Goal: Information Seeking & Learning: Find specific fact

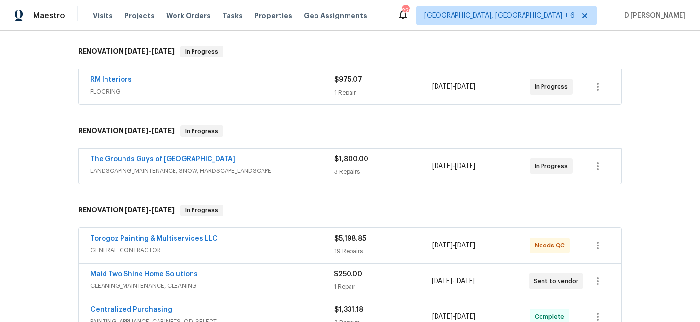
scroll to position [234, 0]
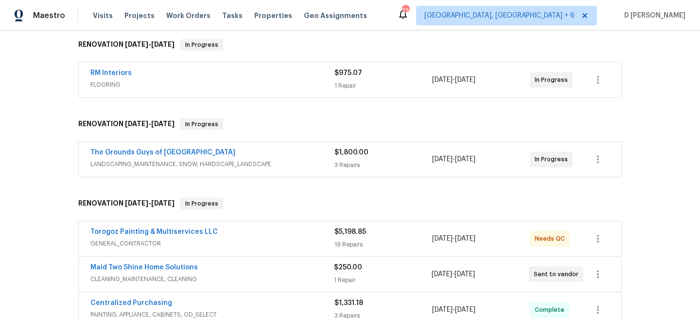
click at [257, 161] on span "LANDSCAPING_MAINTENANCE, SNOW, HARDSCAPE_LANDSCAPE" at bounding box center [212, 164] width 244 height 10
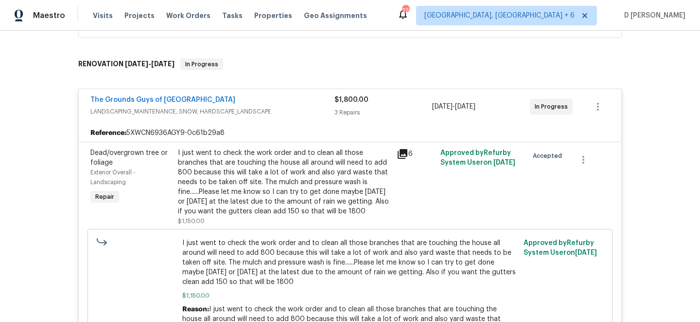
scroll to position [296, 0]
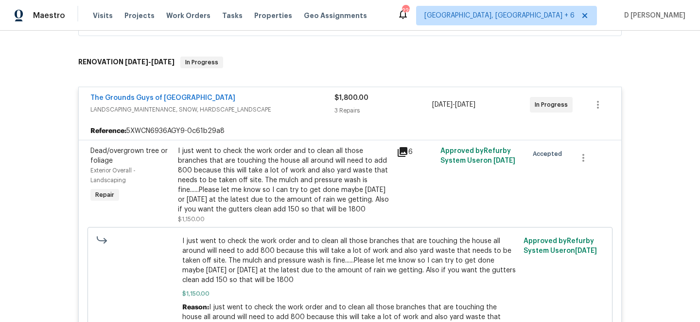
click at [408, 154] on icon at bounding box center [403, 152] width 12 height 12
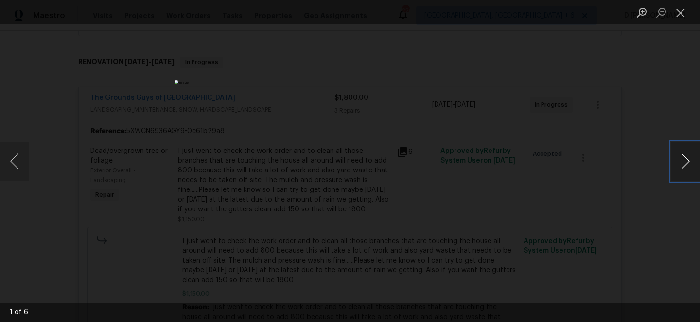
click at [684, 165] on button "Next image" at bounding box center [685, 161] width 29 height 39
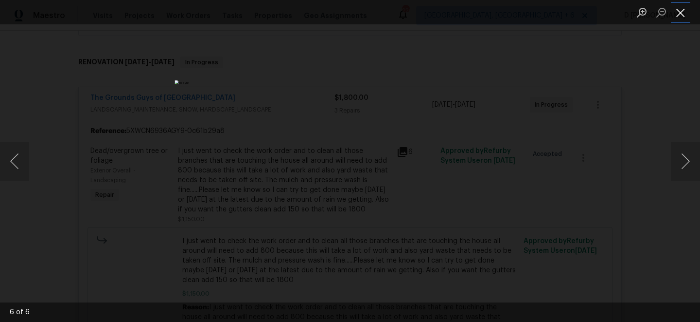
click at [680, 11] on button "Close lightbox" at bounding box center [680, 12] width 19 height 17
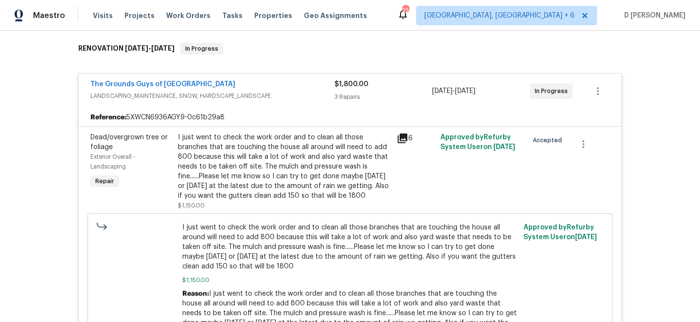
scroll to position [313, 0]
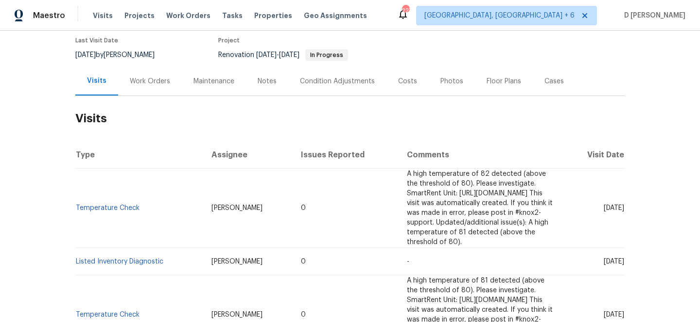
scroll to position [94, 0]
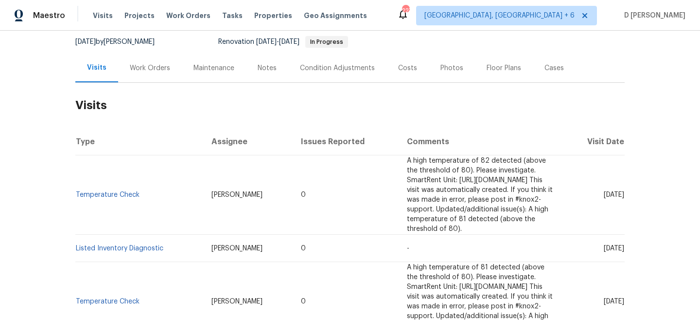
click at [151, 67] on div "Work Orders" at bounding box center [150, 68] width 40 height 10
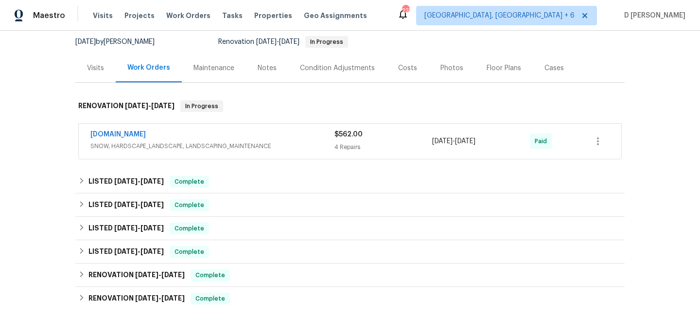
click at [196, 140] on div "Lawn.com" at bounding box center [212, 135] width 244 height 12
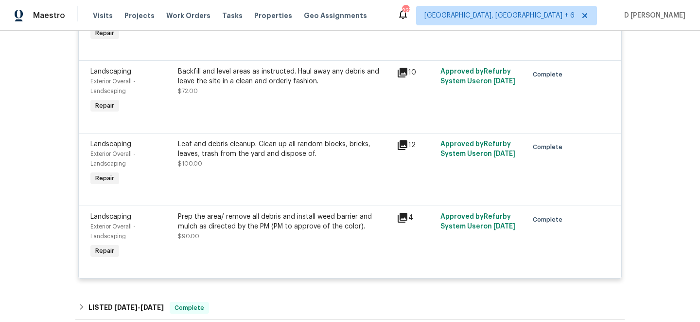
scroll to position [300, 0]
click at [399, 218] on icon at bounding box center [403, 217] width 12 height 12
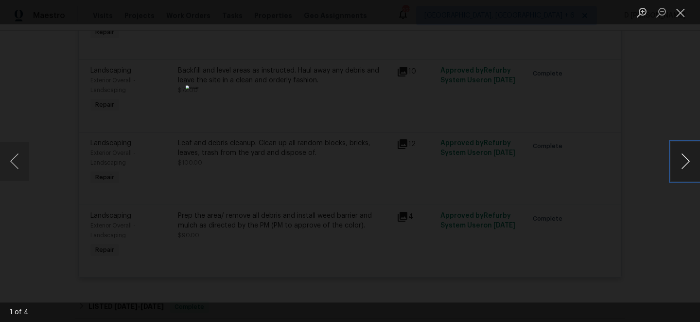
click at [690, 172] on button "Next image" at bounding box center [685, 161] width 29 height 39
click at [689, 171] on button "Next image" at bounding box center [685, 161] width 29 height 39
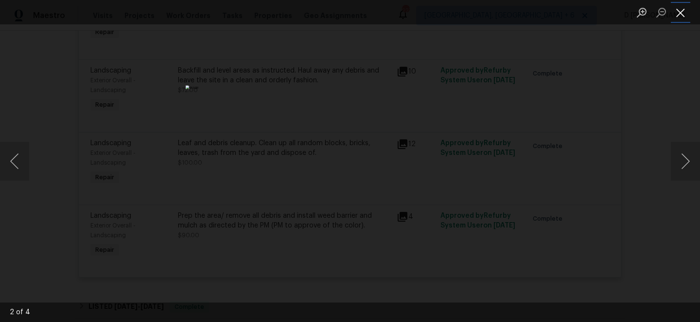
click at [680, 11] on button "Close lightbox" at bounding box center [680, 12] width 19 height 17
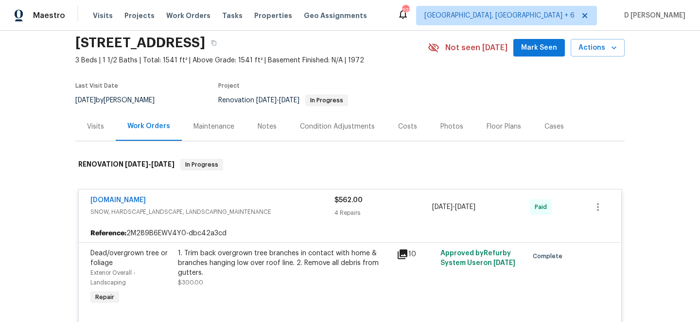
scroll to position [0, 0]
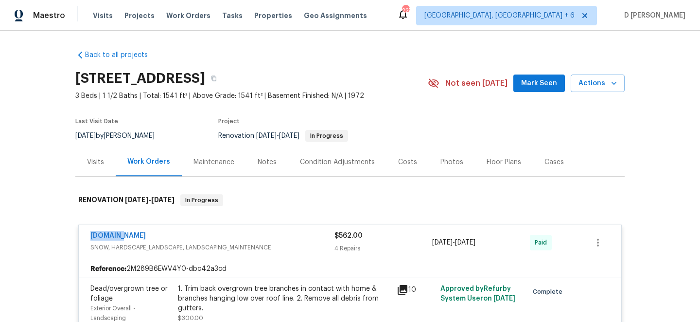
drag, startPoint x: 87, startPoint y: 236, endPoint x: 148, endPoint y: 236, distance: 61.3
click at [148, 236] on div "Lawn.com SNOW, HARDSCAPE_LANDSCAPE, LANDSCAPING_MAINTENANCE $562.00 4 Repairs 2…" at bounding box center [350, 242] width 543 height 35
copy link "Lawn.com"
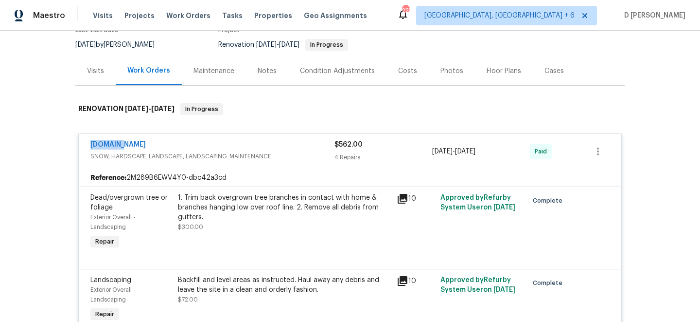
scroll to position [92, 0]
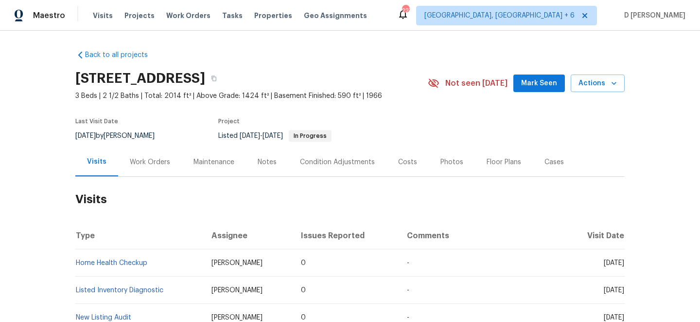
click at [142, 153] on div "Work Orders" at bounding box center [150, 161] width 64 height 29
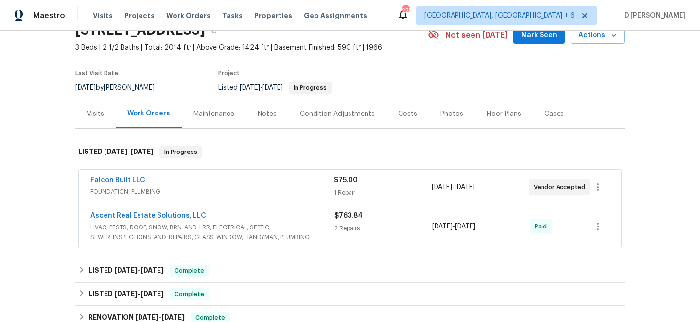
scroll to position [71, 0]
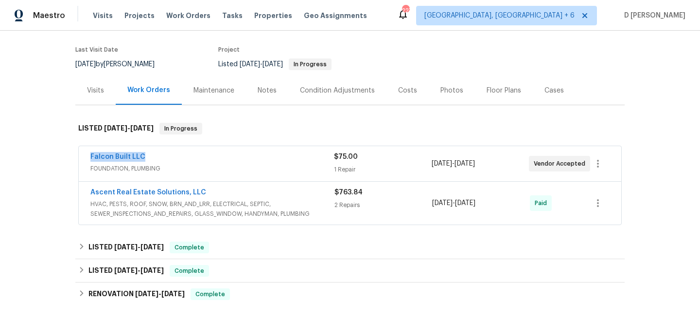
drag, startPoint x: 83, startPoint y: 157, endPoint x: 193, endPoint y: 156, distance: 109.4
click at [193, 156] on div "Falcon Built LLC FOUNDATION, PLUMBING $75.00 1 Repair 8/5/2025 - 8/7/2025 Vendo…" at bounding box center [350, 163] width 543 height 35
copy link "Falcon Built LLC"
drag, startPoint x: 84, startPoint y: 189, endPoint x: 220, endPoint y: 189, distance: 136.2
click at [220, 189] on div "Ascent Real Estate Solutions, LLC HVAC, PESTS, ROOF, SNOW, BRN_AND_LRR, ELECTRI…" at bounding box center [350, 202] width 543 height 43
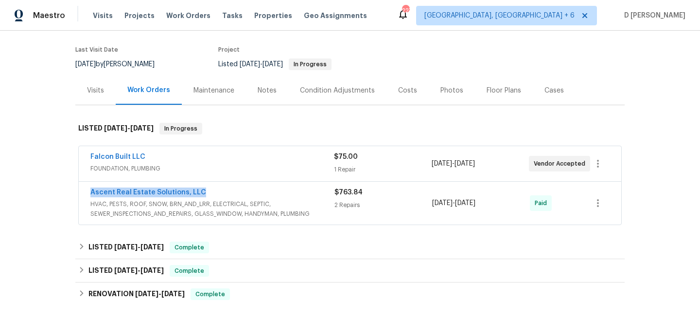
copy link "Ascent Real Estate Solutions, LLC"
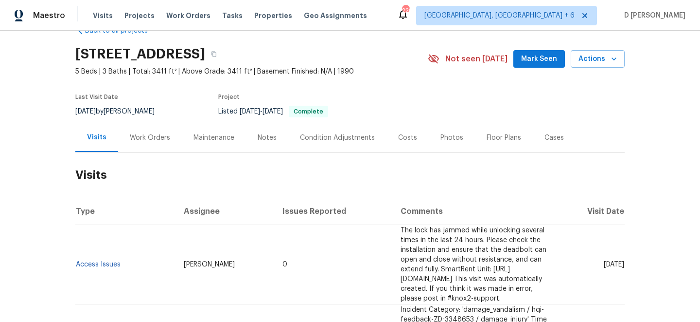
scroll to position [33, 0]
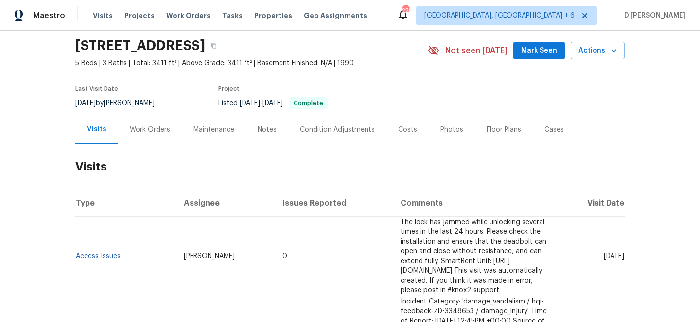
click at [158, 129] on div "Work Orders" at bounding box center [150, 130] width 40 height 10
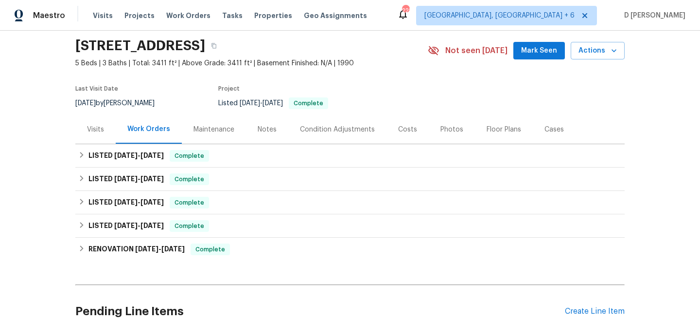
click at [95, 129] on div "Visits" at bounding box center [95, 130] width 17 height 10
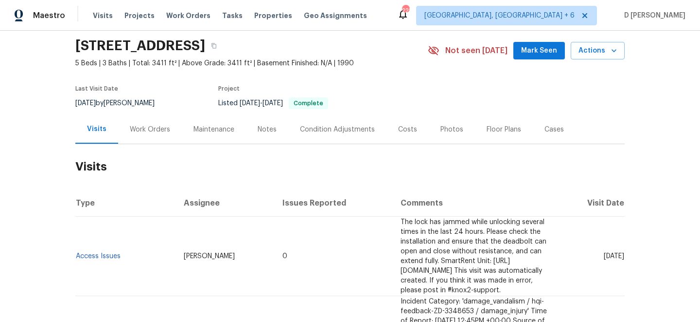
drag, startPoint x: 586, startPoint y: 251, endPoint x: 606, endPoint y: 251, distance: 19.9
click at [606, 252] on span "Tue, Aug 12 2025" at bounding box center [614, 255] width 20 height 7
copy span "Aug 12"
click at [149, 127] on div "Work Orders" at bounding box center [150, 130] width 40 height 10
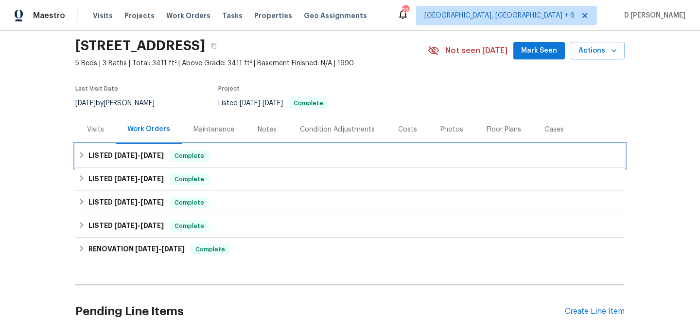
click at [83, 152] on icon at bounding box center [81, 154] width 7 height 7
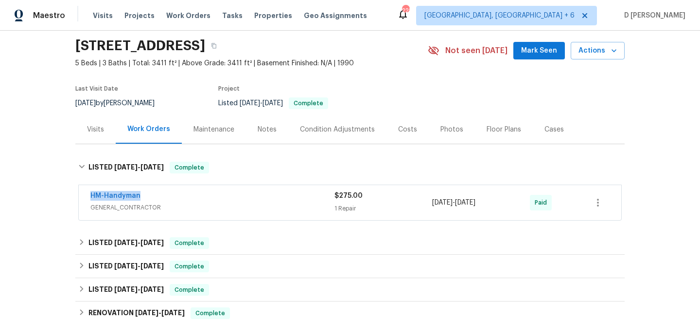
drag, startPoint x: 85, startPoint y: 197, endPoint x: 191, endPoint y: 197, distance: 106.0
click at [191, 197] on div "HM-Handyman GENERAL_CONTRACTOR $275.00 1 Repair 8/4/2025 - 8/6/2025 Paid" at bounding box center [350, 202] width 543 height 35
copy link "HM-Handyman"
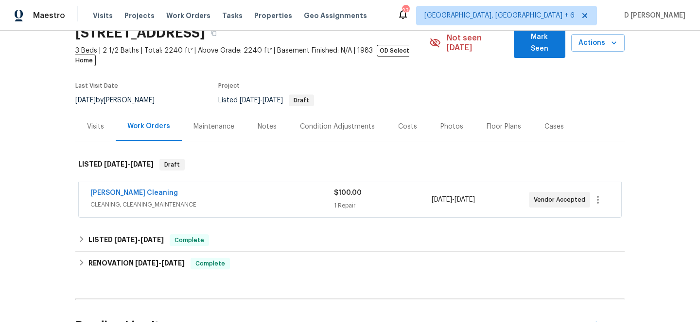
scroll to position [54, 0]
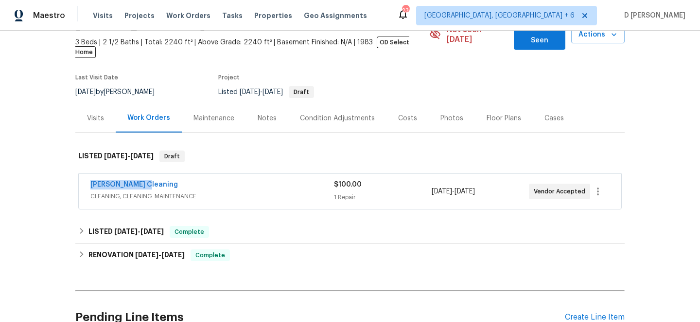
drag, startPoint x: 84, startPoint y: 173, endPoint x: 188, endPoint y: 173, distance: 103.6
click at [188, 174] on div "[PERSON_NAME] Cleaning CLEANING, CLEANING_MAINTENANCE $100.00 1 Repair [DATE] -…" at bounding box center [350, 191] width 543 height 35
copy link "[PERSON_NAME] Cleaning"
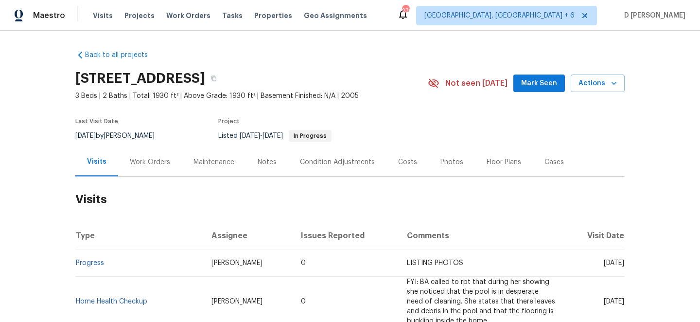
scroll to position [108, 0]
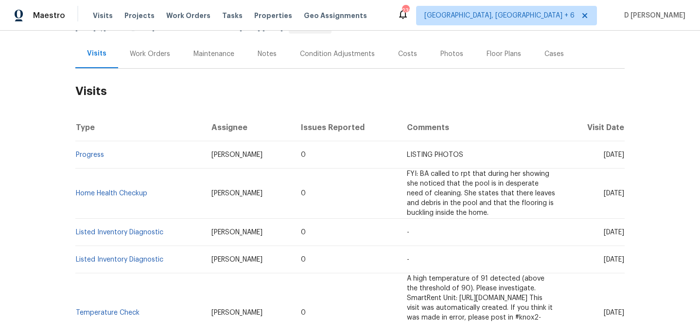
click at [147, 52] on div "Work Orders" at bounding box center [150, 54] width 40 height 10
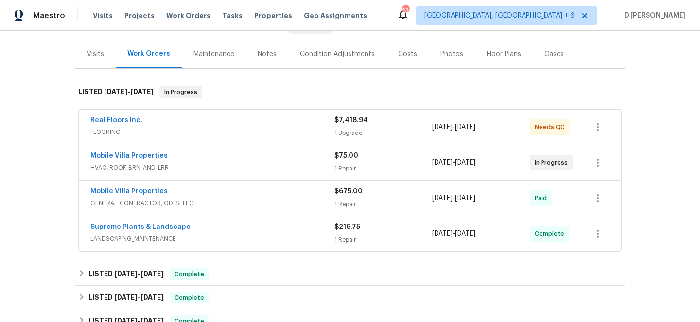
click at [210, 167] on span "HVAC, ROOF, BRN_AND_LRR" at bounding box center [212, 167] width 244 height 10
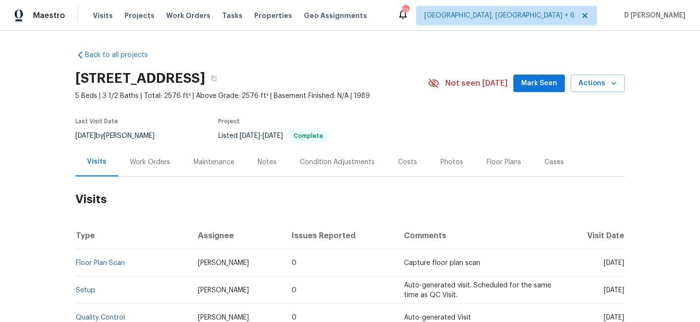
scroll to position [73, 0]
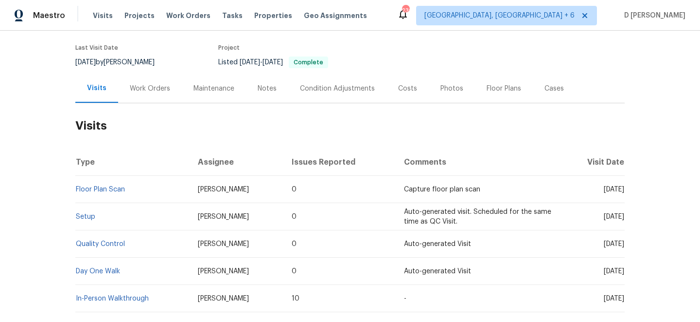
click at [155, 88] on div "Work Orders" at bounding box center [150, 89] width 40 height 10
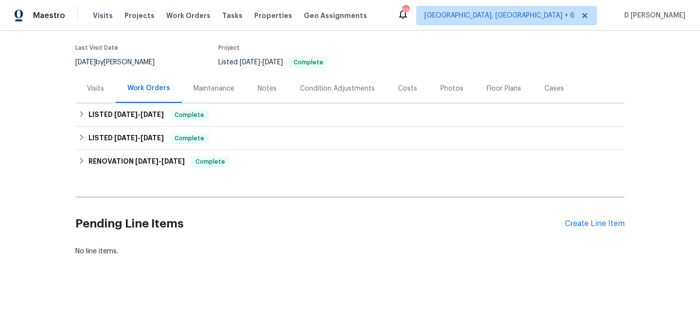
click at [100, 90] on div "Visits" at bounding box center [95, 89] width 17 height 10
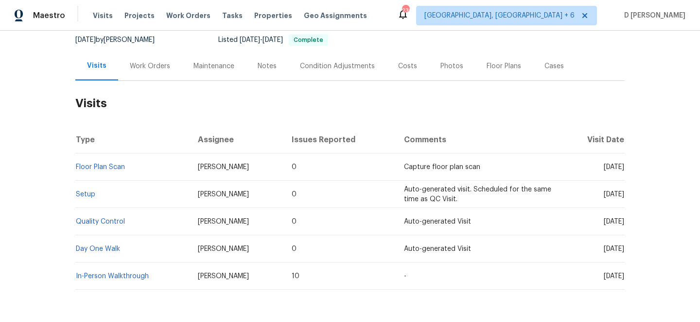
click at [142, 68] on div "Work Orders" at bounding box center [150, 66] width 40 height 10
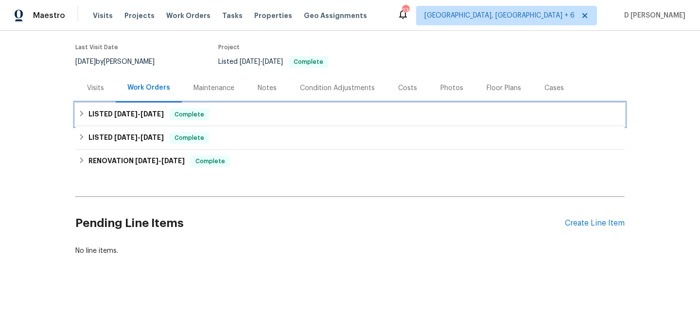
click at [85, 112] on icon at bounding box center [81, 113] width 7 height 7
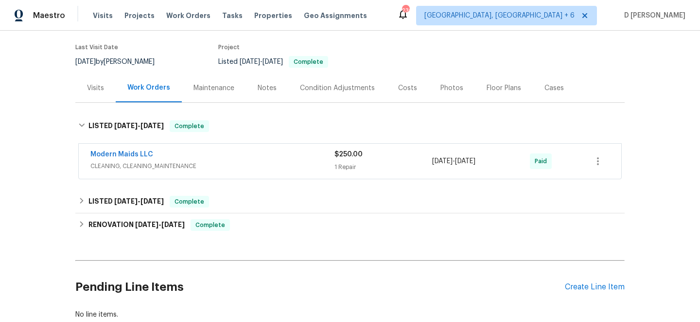
click at [211, 163] on span "CLEANING, CLEANING_MAINTENANCE" at bounding box center [212, 166] width 244 height 10
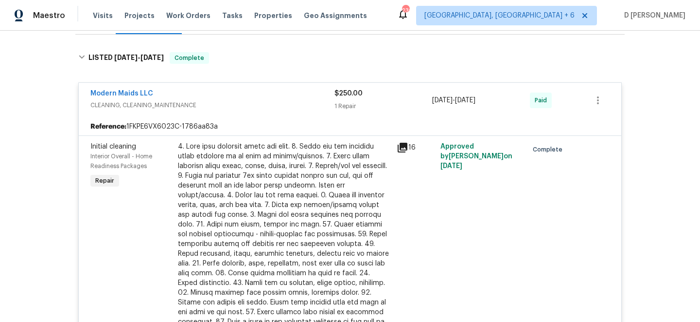
scroll to position [132, 0]
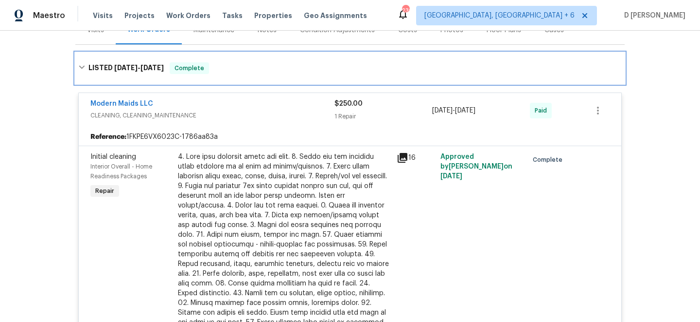
click at [79, 65] on icon at bounding box center [81, 67] width 7 height 7
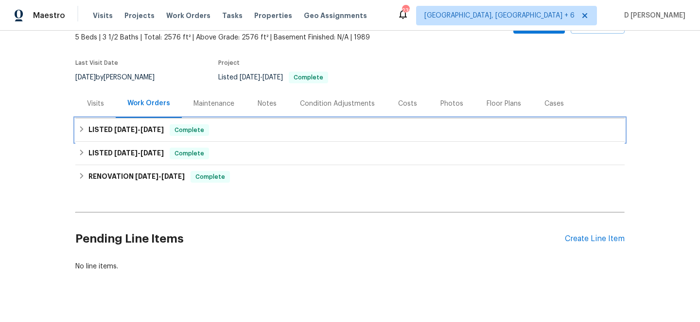
scroll to position [36, 0]
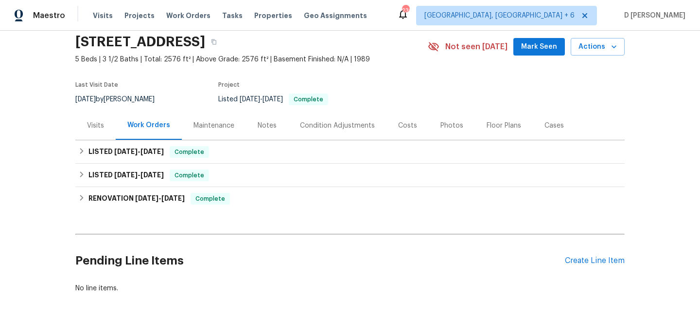
click at [92, 127] on div "Visits" at bounding box center [95, 126] width 17 height 10
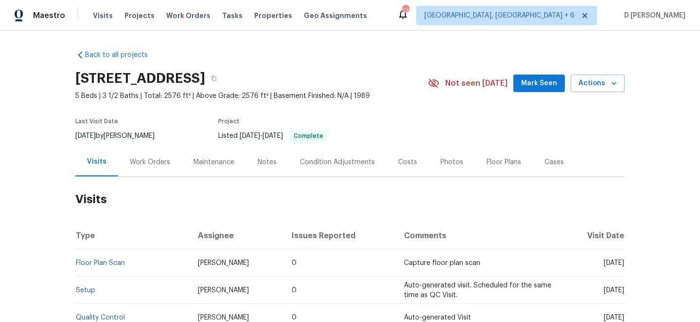
drag, startPoint x: 589, startPoint y: 263, endPoint x: 605, endPoint y: 263, distance: 16.5
click at [605, 263] on span "Tue, Jul 15 2025" at bounding box center [614, 262] width 20 height 7
copy span "Jul 15"
click at [156, 156] on div "Work Orders" at bounding box center [150, 161] width 64 height 29
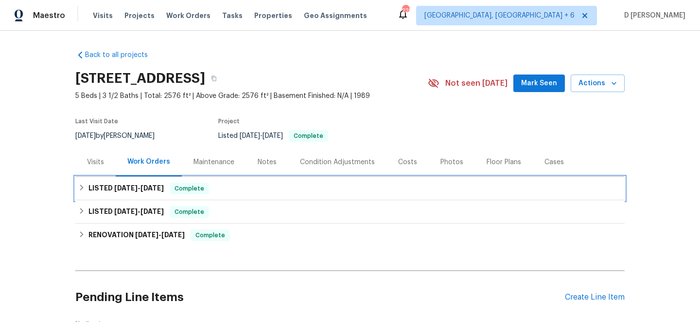
click at [87, 183] on div "LISTED 7/28/25 - 7/28/25 Complete" at bounding box center [350, 188] width 544 height 12
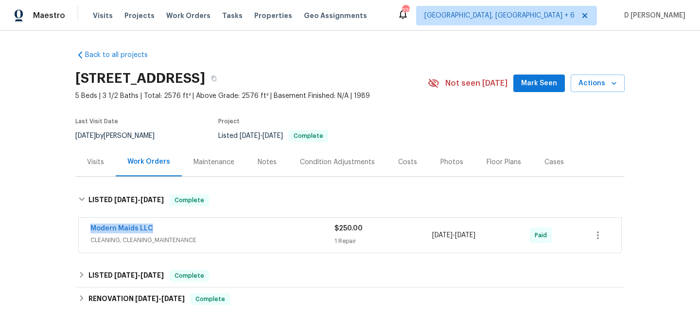
drag, startPoint x: 86, startPoint y: 229, endPoint x: 213, endPoint y: 229, distance: 126.9
click at [213, 229] on div "Modern Maids LLC CLEANING, CLEANING_MAINTENANCE $250.00 1 Repair 7/28/2025 - 7/…" at bounding box center [350, 234] width 543 height 35
copy link "Modern Maids LLC"
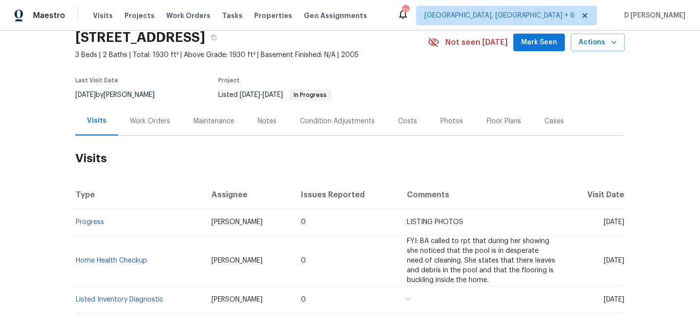
scroll to position [69, 0]
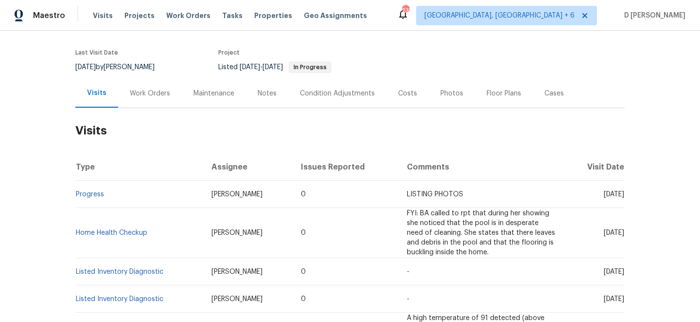
click at [149, 100] on div "Work Orders" at bounding box center [150, 93] width 64 height 29
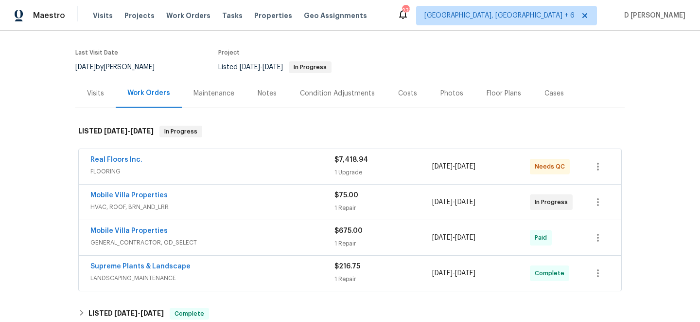
click at [178, 200] on div "Mobile Villa Properties" at bounding box center [212, 196] width 244 height 12
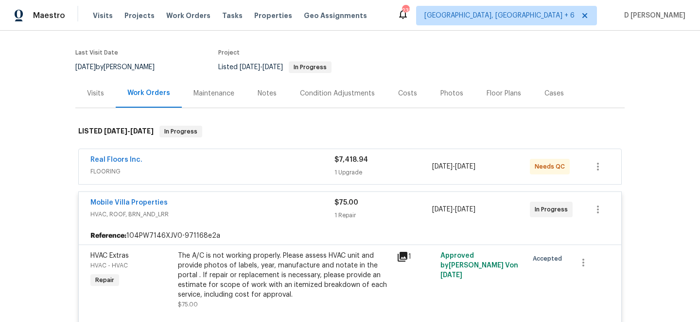
click at [193, 205] on div "Mobile Villa Properties" at bounding box center [212, 203] width 244 height 12
